Goal: Information Seeking & Learning: Learn about a topic

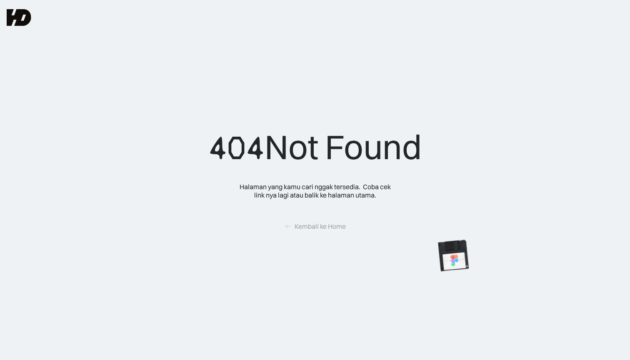
click at [21, 13] on img at bounding box center [19, 17] width 25 height 17
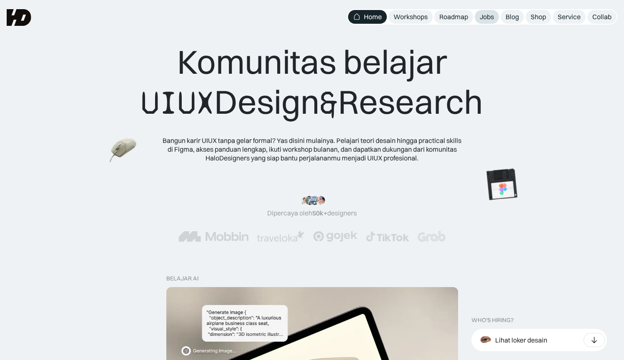
click at [490, 21] on link "Jobs" at bounding box center [487, 17] width 24 height 14
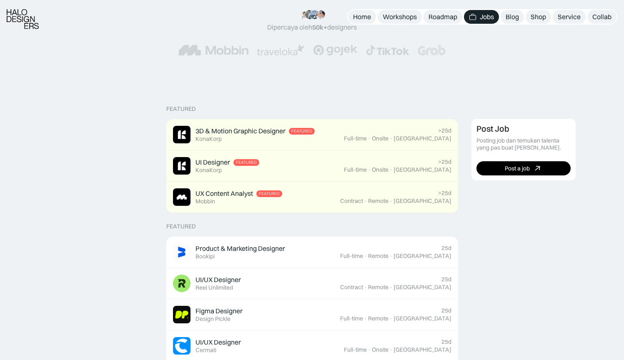
scroll to position [122, 0]
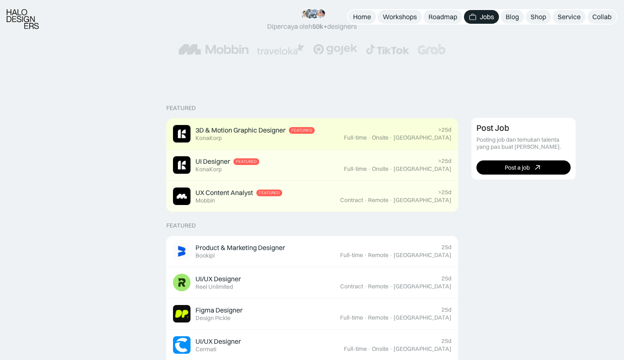
click at [301, 133] on div "3D & Motion Graphic Designer Featured" at bounding box center [255, 130] width 119 height 9
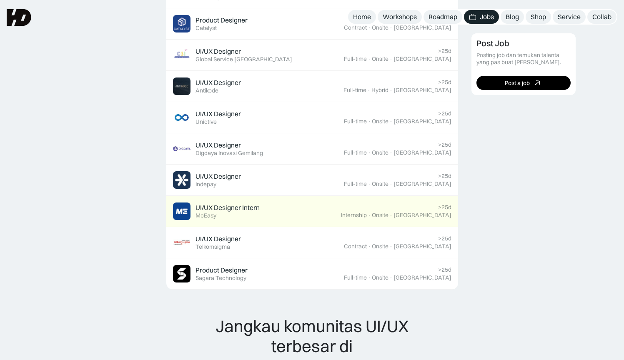
scroll to position [496, 0]
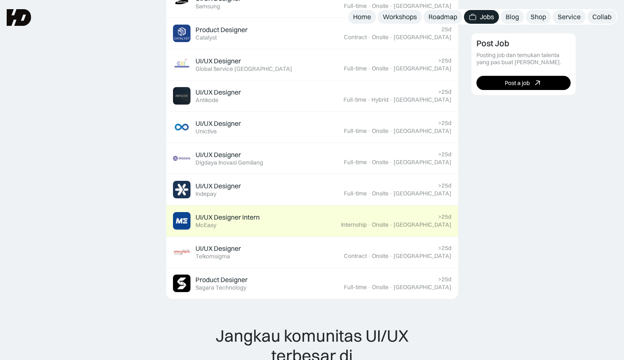
click at [263, 221] on div "UI/UX Designer Intern Featured McEasy" at bounding box center [257, 221] width 168 height 18
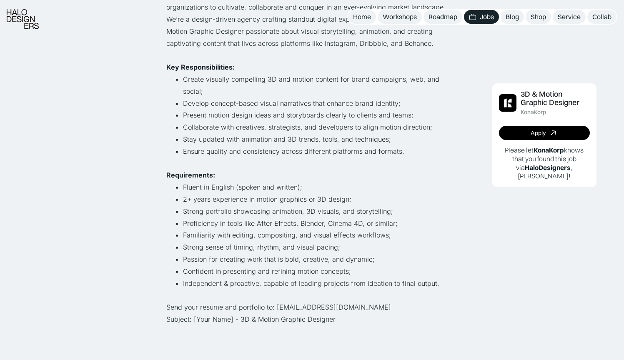
scroll to position [178, 0]
